Goal: Task Accomplishment & Management: Use online tool/utility

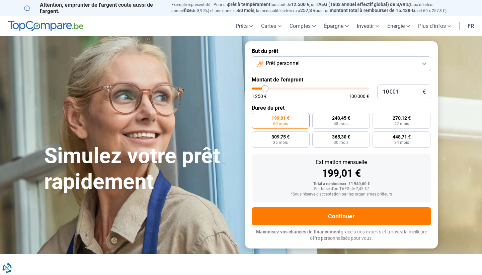
click at [336, 67] on button "Prêt personnel" at bounding box center [342, 63] width 180 height 15
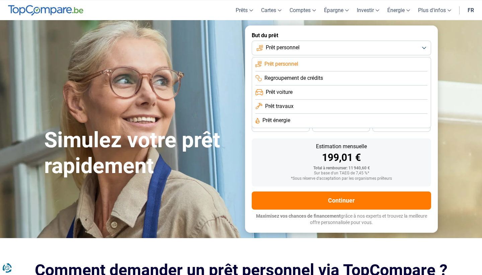
scroll to position [29, 0]
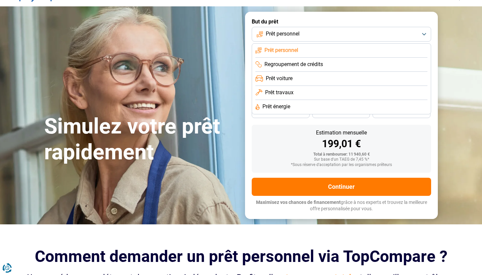
click at [318, 36] on button "Prêt personnel" at bounding box center [342, 34] width 180 height 15
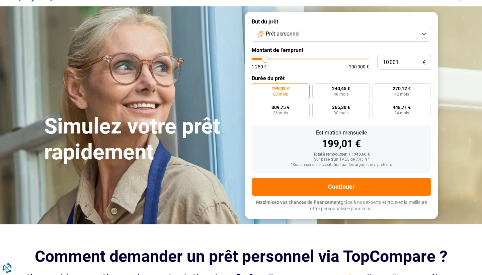
type input "9 750"
type input "9750"
type input "10 250"
type input "10250"
type input "11 000"
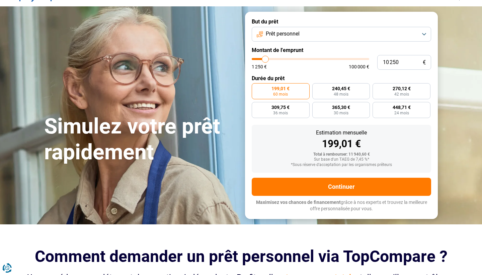
type input "11000"
type input "12 000"
type input "12000"
type input "13 250"
type input "13250"
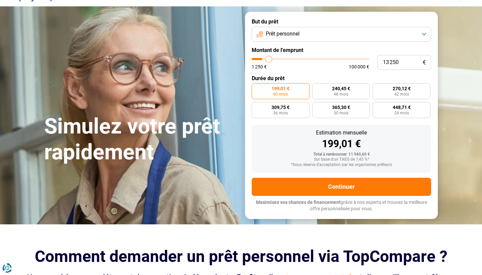
type input "14 750"
type input "14750"
type input "16 500"
type input "16500"
type input "18 250"
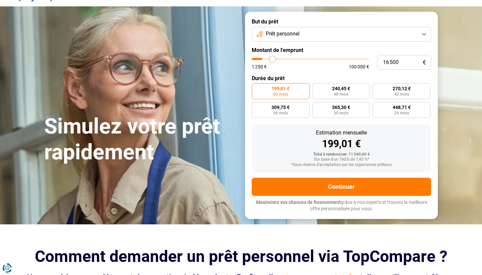
type input "18250"
type input "21 000"
type input "21000"
type input "23 500"
type input "23500"
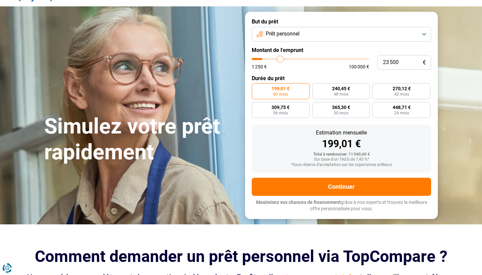
type input "26 000"
type input "26000"
type input "28 750"
type input "28750"
type input "31 500"
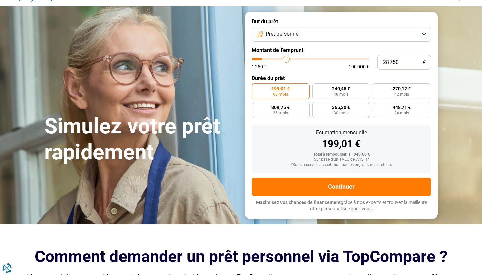
type input "31500"
type input "34 250"
type input "34250"
type input "36 500"
type input "36500"
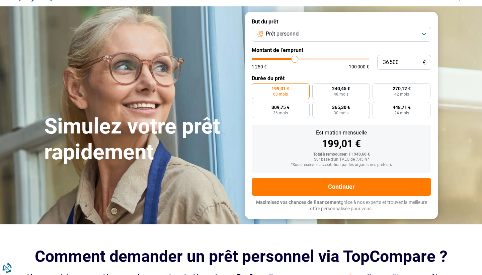
type input "39 250"
type input "39250"
type input "42 000"
type input "42000"
type input "44 750"
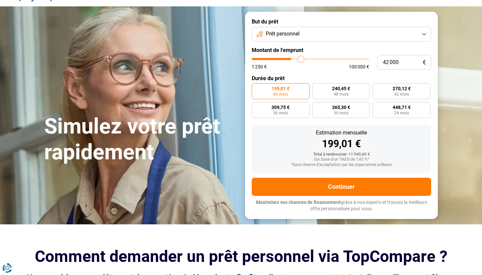
type input "44750"
type input "47 250"
type input "47250"
type input "49 250"
type input "49250"
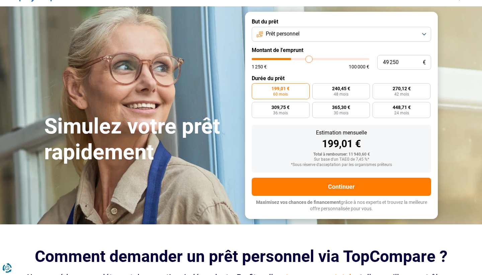
type input "51 000"
type input "51000"
type input "52 250"
type input "52250"
type input "52 750"
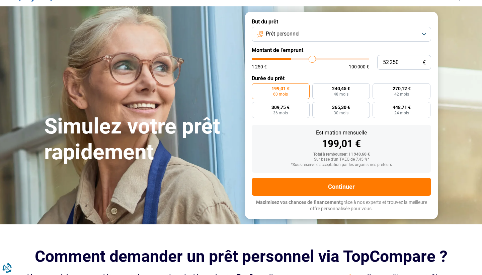
type input "52750"
type input "53 500"
type input "53500"
type input "53 750"
drag, startPoint x: 265, startPoint y: 58, endPoint x: 314, endPoint y: 61, distance: 48.7
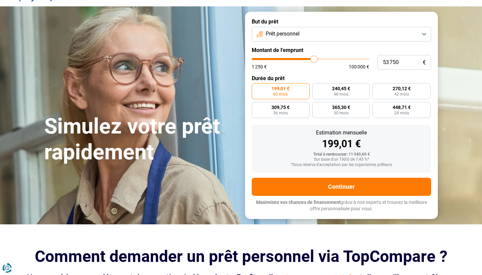
type input "53750"
click at [314, 60] on input "range" at bounding box center [311, 59] width 118 height 2
radio input "false"
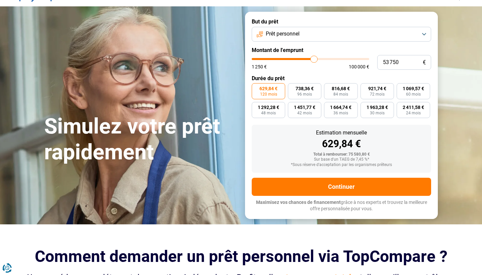
scroll to position [0, 0]
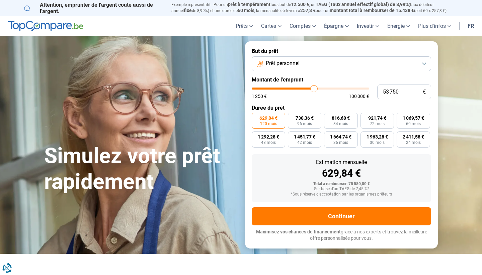
type input "54 750"
type input "54750"
type input "55 250"
type input "55250"
type input "55 750"
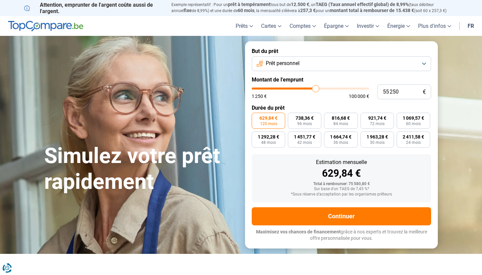
type input "55750"
type input "56 500"
type input "56500"
type input "57 250"
type input "57250"
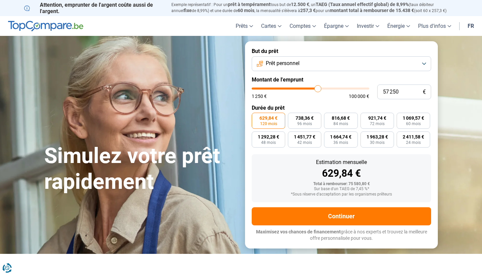
type input "58 000"
type input "58000"
type input "58 750"
type input "58750"
type input "59 750"
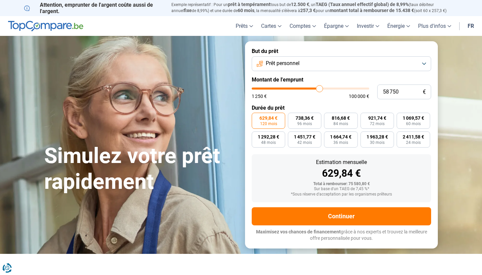
type input "59750"
type input "60 250"
type input "60250"
type input "61 000"
type input "61000"
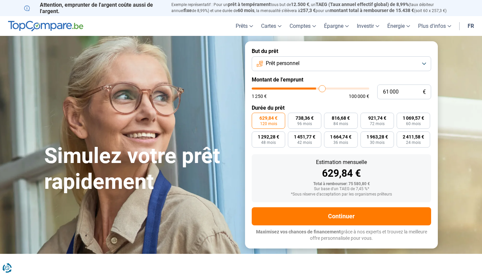
type input "61 500"
type input "61500"
type input "61 750"
type input "61750"
type input "62 500"
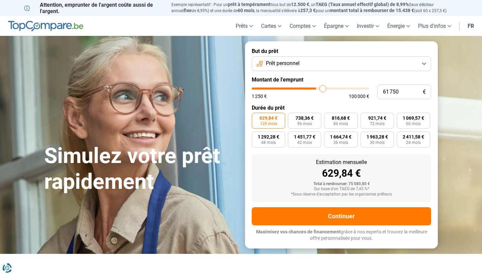
type input "62500"
type input "62 750"
type input "62750"
type input "63 000"
type input "63000"
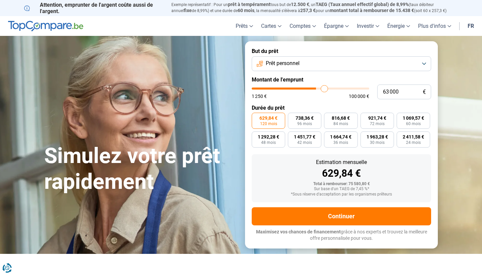
type input "63 500"
type input "63500"
type input "63 750"
type input "63750"
type input "64 000"
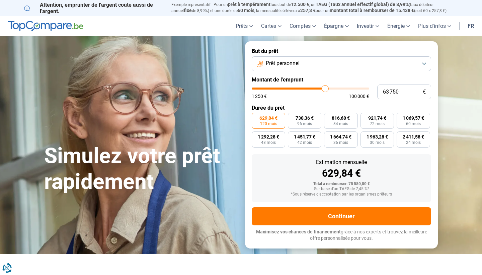
type input "64000"
type input "64 250"
type input "64250"
type input "64 500"
type input "64500"
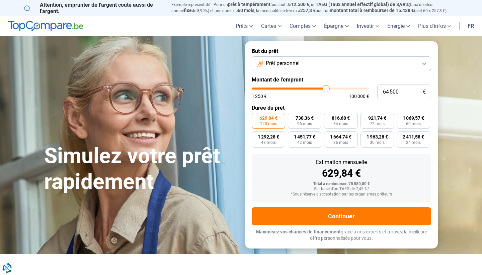
type input "65 000"
type input "65000"
type input "65 250"
type input "65250"
type input "65 500"
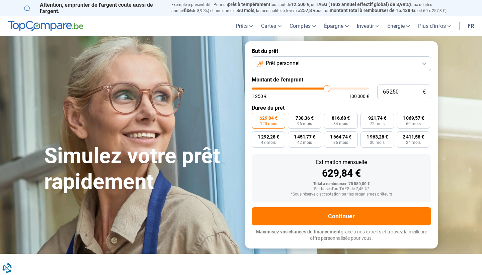
type input "65500"
type input "65 750"
type input "65750"
type input "66 000"
type input "66000"
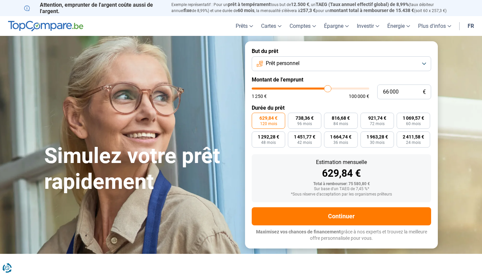
type input "66 500"
type input "66500"
type input "66 750"
type input "66750"
type input "67 000"
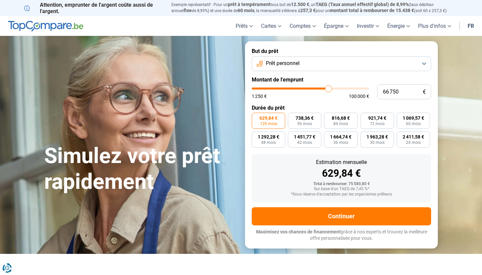
type input "67000"
type input "67 250"
type input "67250"
type input "67 500"
type input "67500"
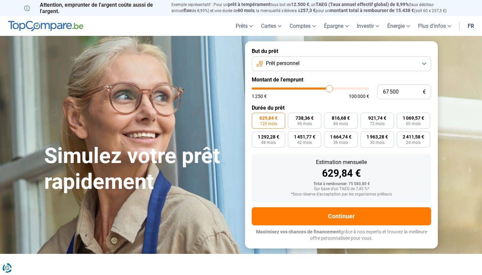
type input "67 250"
type input "67250"
type input "67 000"
drag, startPoint x: 315, startPoint y: 87, endPoint x: 329, endPoint y: 89, distance: 14.2
type input "67000"
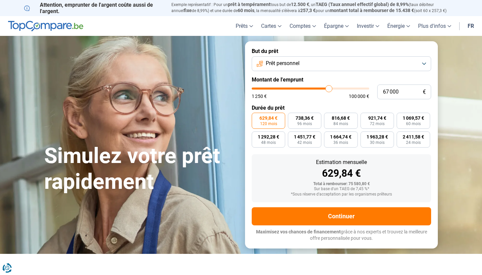
click at [329, 89] on input "range" at bounding box center [311, 88] width 118 height 2
type input "67 500"
type input "67500"
type input "68 250"
type input "68250"
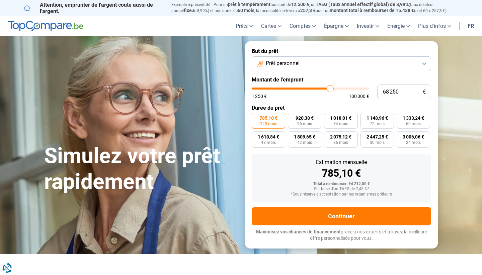
type input "68 750"
type input "68750"
type input "69 000"
type input "69000"
type input "69 500"
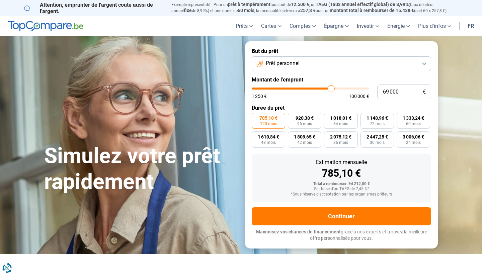
type input "69500"
type input "69 750"
type input "69750"
type input "70 000"
type input "70000"
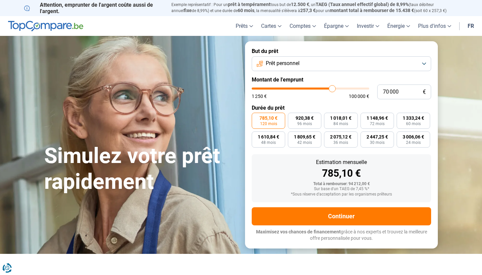
type input "70 250"
type input "70250"
type input "70 500"
type input "70500"
type input "71 000"
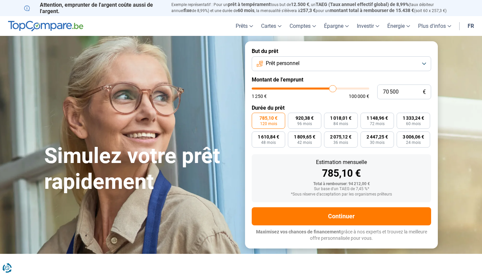
type input "71000"
type input "71 250"
type input "71250"
type input "71 500"
type input "71500"
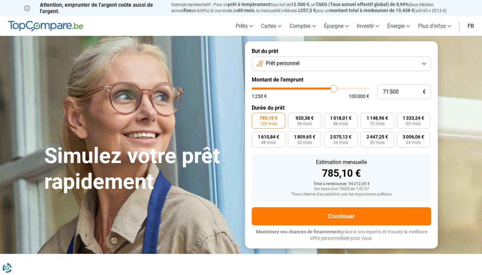
type input "71 750"
type input "71750"
type input "72 000"
drag, startPoint x: 329, startPoint y: 89, endPoint x: 335, endPoint y: 89, distance: 5.7
type input "72000"
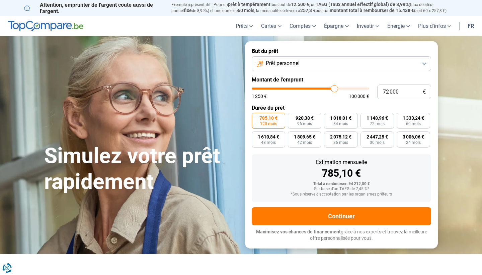
click at [335, 89] on input "range" at bounding box center [311, 88] width 118 height 2
drag, startPoint x: 405, startPoint y: 91, endPoint x: 356, endPoint y: 94, distance: 48.3
click at [356, 94] on div "72 000 € 1 250 € 100 000 €" at bounding box center [342, 91] width 180 height 15
click at [343, 61] on button "Prêt personnel" at bounding box center [342, 63] width 180 height 15
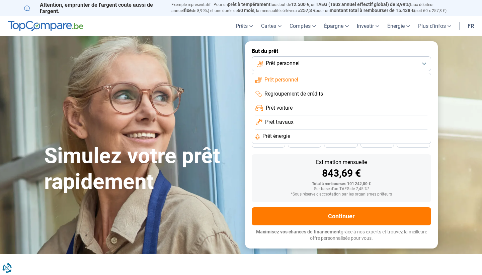
click at [344, 54] on label "But du prêt" at bounding box center [342, 51] width 180 height 6
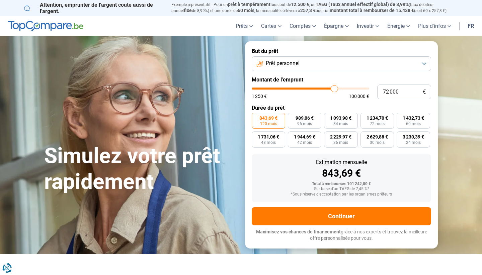
click at [347, 61] on button "Prêt personnel" at bounding box center [342, 63] width 180 height 15
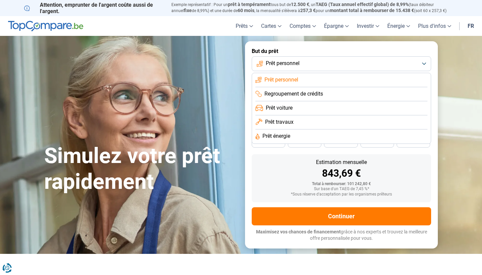
click at [347, 61] on button "Prêt personnel" at bounding box center [342, 63] width 180 height 15
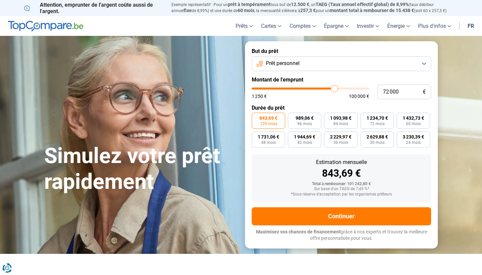
type input "95 250"
type input "95250"
click at [361, 88] on input "range" at bounding box center [311, 88] width 118 height 2
type input "100 000"
type input "100000"
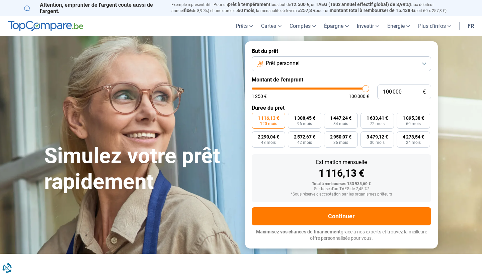
click at [369, 89] on input "range" at bounding box center [311, 88] width 118 height 2
type input "99 500"
type input "99500"
type input "98 500"
type input "98500"
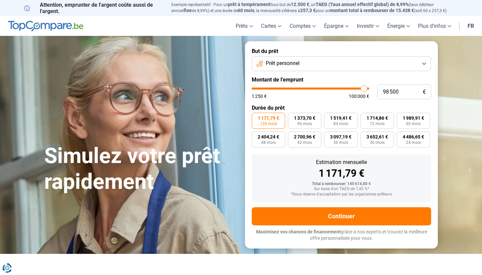
type input "97 750"
type input "97750"
type input "96 750"
type input "96750"
type input "95 750"
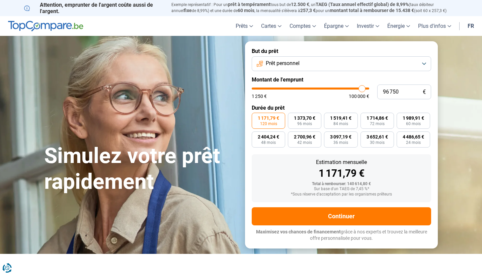
type input "95750"
type input "94 750"
type input "94750"
type input "93 500"
type input "93500"
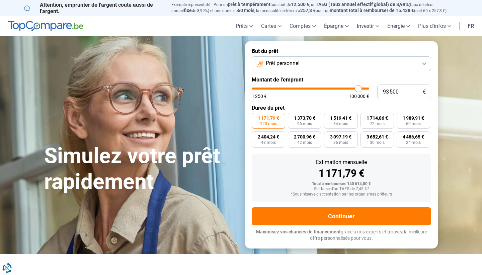
type input "92 000"
type input "92000"
type input "90 750"
type input "90750"
type input "89 250"
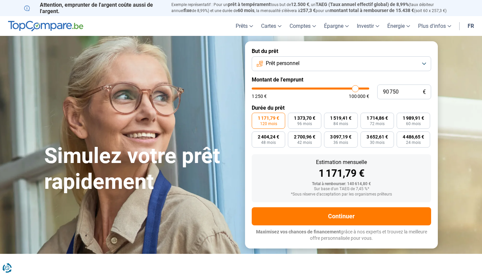
type input "89250"
type input "87 750"
type input "87750"
type input "86 250"
type input "86250"
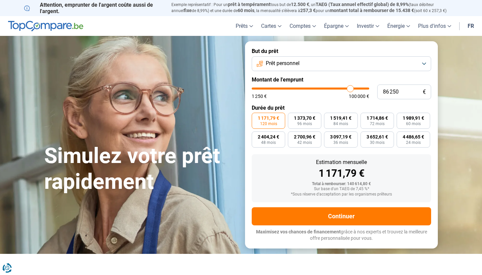
type input "84 750"
type input "84750"
type input "83 750"
type input "83750"
type input "83 000"
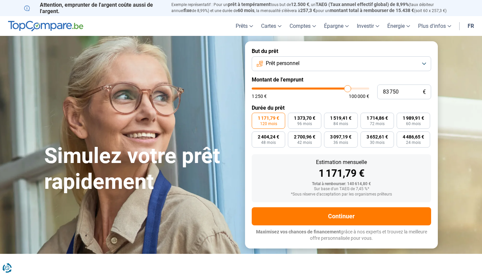
type input "83000"
type input "82 250"
type input "82250"
type input "82 000"
type input "82000"
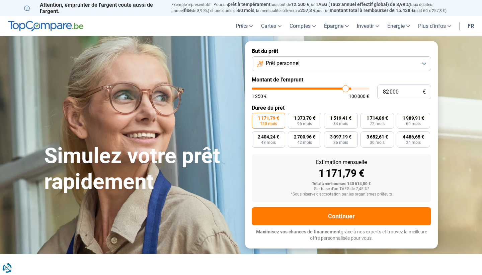
type input "81 750"
drag, startPoint x: 366, startPoint y: 89, endPoint x: 345, endPoint y: 91, distance: 20.6
type input "81750"
click at [345, 89] on input "range" at bounding box center [311, 88] width 118 height 2
click at [273, 59] on button "Prêt personnel" at bounding box center [342, 63] width 180 height 15
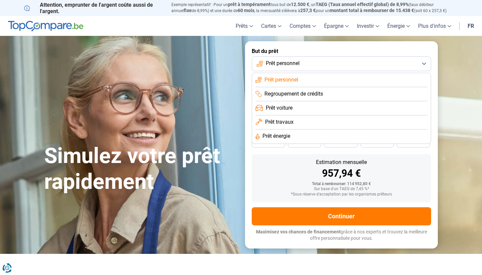
click at [247, 175] on form "But du prêt Prêt personnel Prêt personnel Regroupement de crédits Prêt voiture …" at bounding box center [341, 144] width 193 height 207
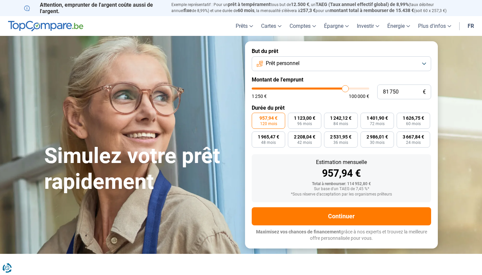
click at [308, 69] on button "Prêt personnel" at bounding box center [342, 63] width 180 height 15
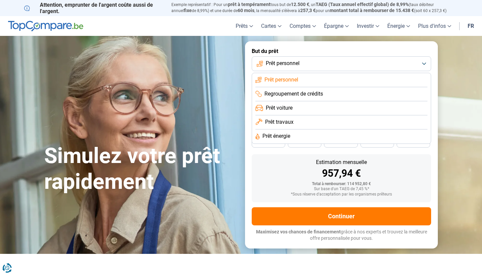
click at [292, 125] on span "Prêt travaux" at bounding box center [279, 121] width 28 height 7
